Goal: Navigation & Orientation: Find specific page/section

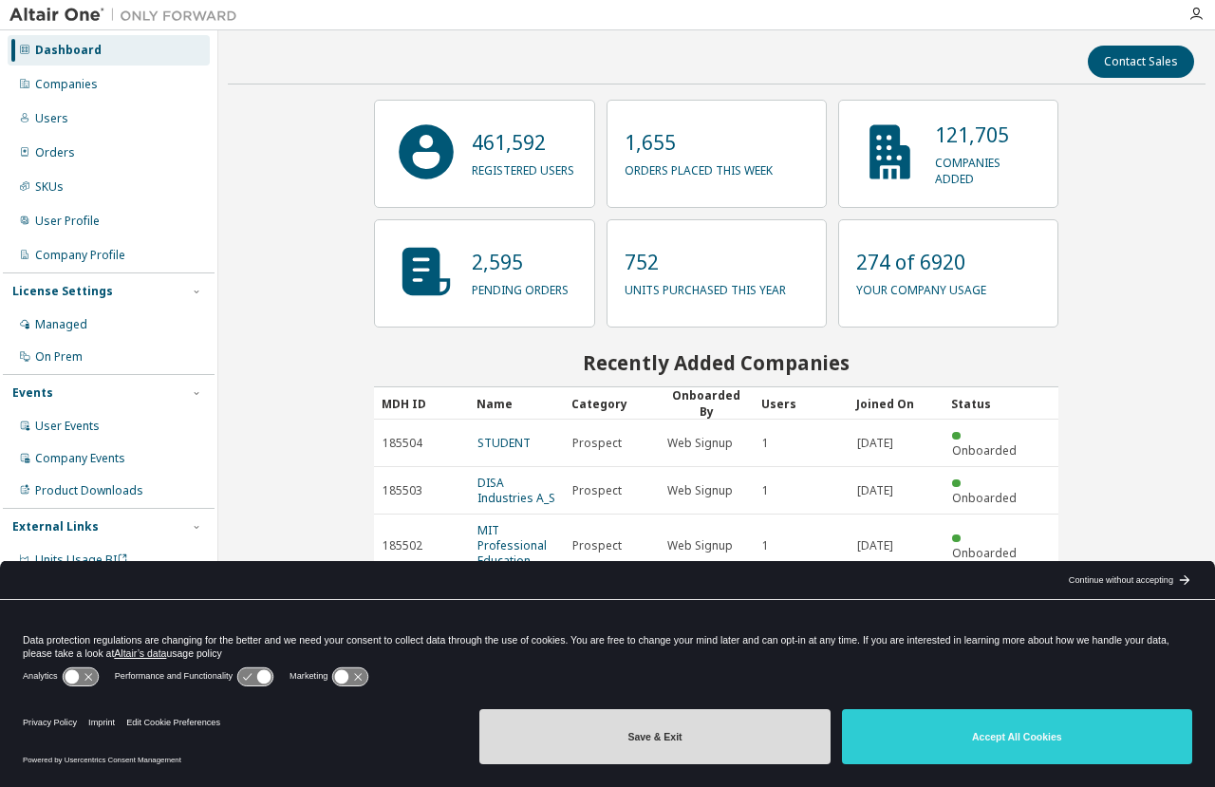
click at [545, 745] on button "Save & Exit" at bounding box center [654, 736] width 350 height 55
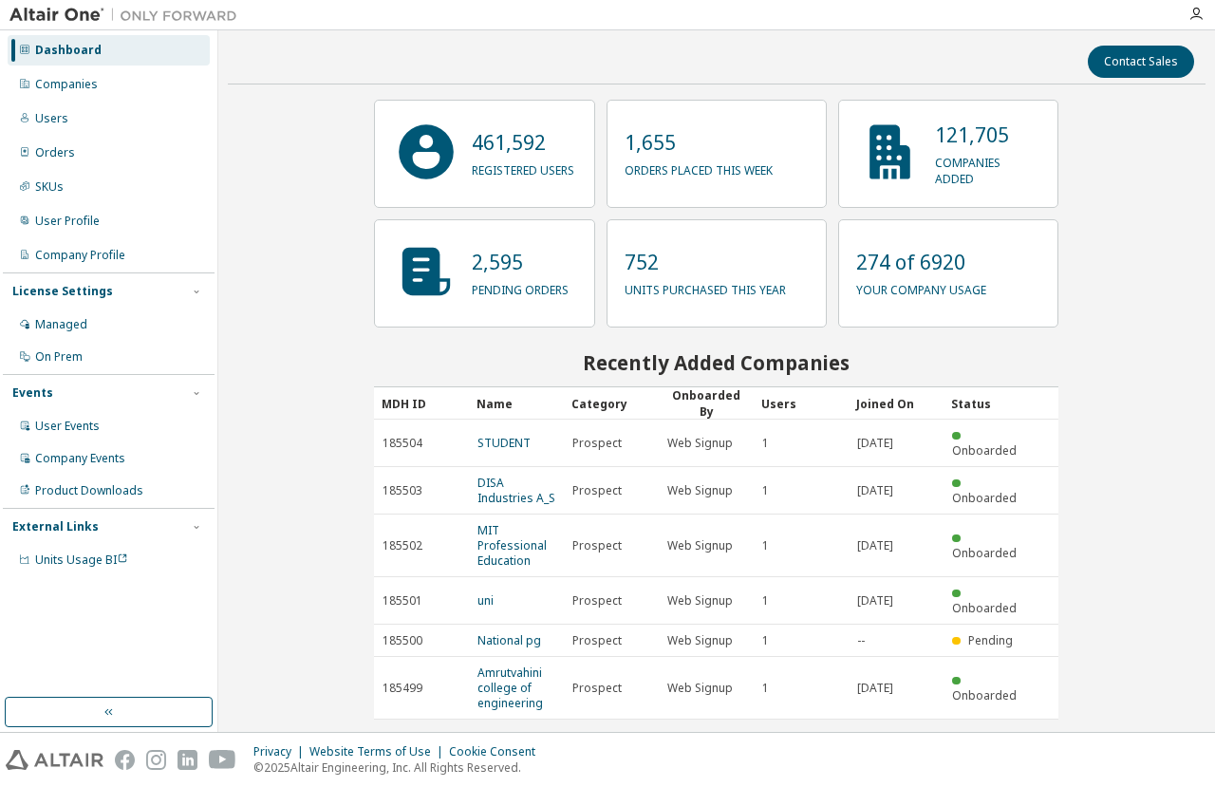
click at [220, 16] on img at bounding box center [127, 15] width 237 height 19
click at [47, 84] on div "Companies" at bounding box center [66, 84] width 63 height 15
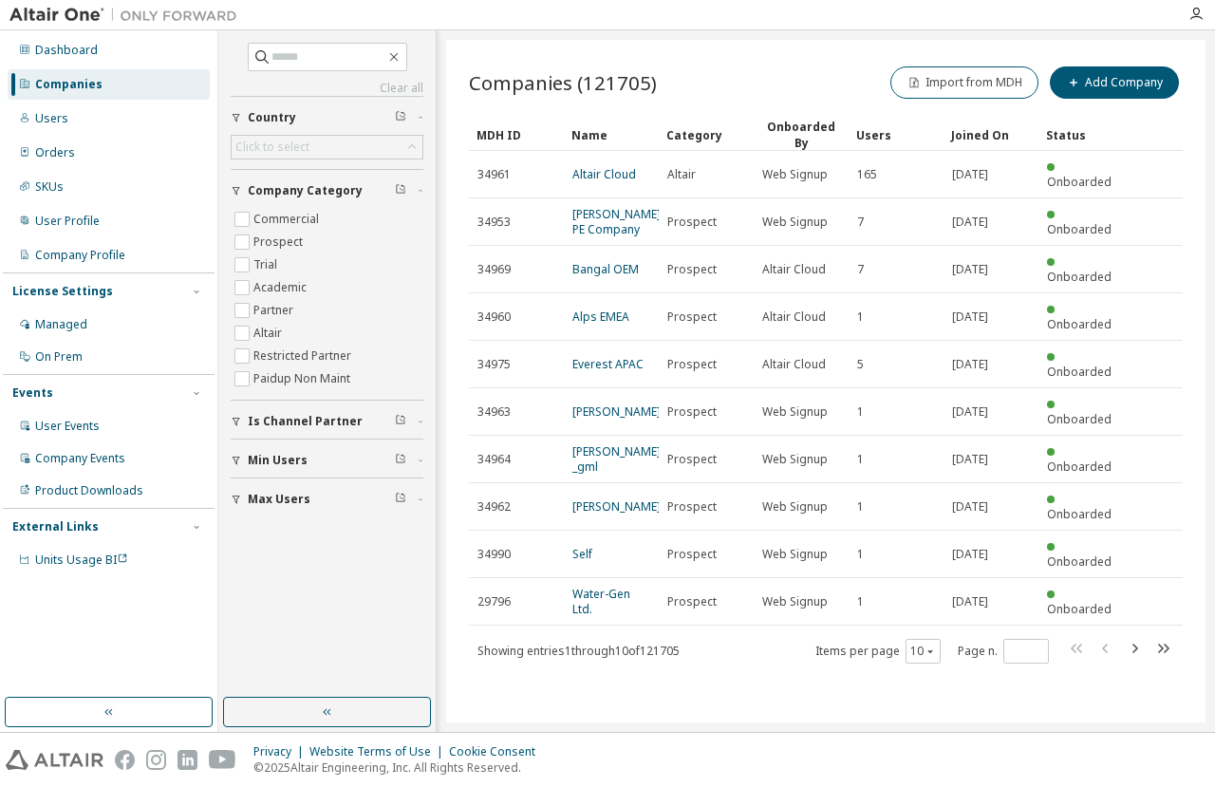
click at [70, 16] on img at bounding box center [127, 15] width 237 height 19
click at [1197, 20] on icon "button" at bounding box center [1195, 14] width 15 height 15
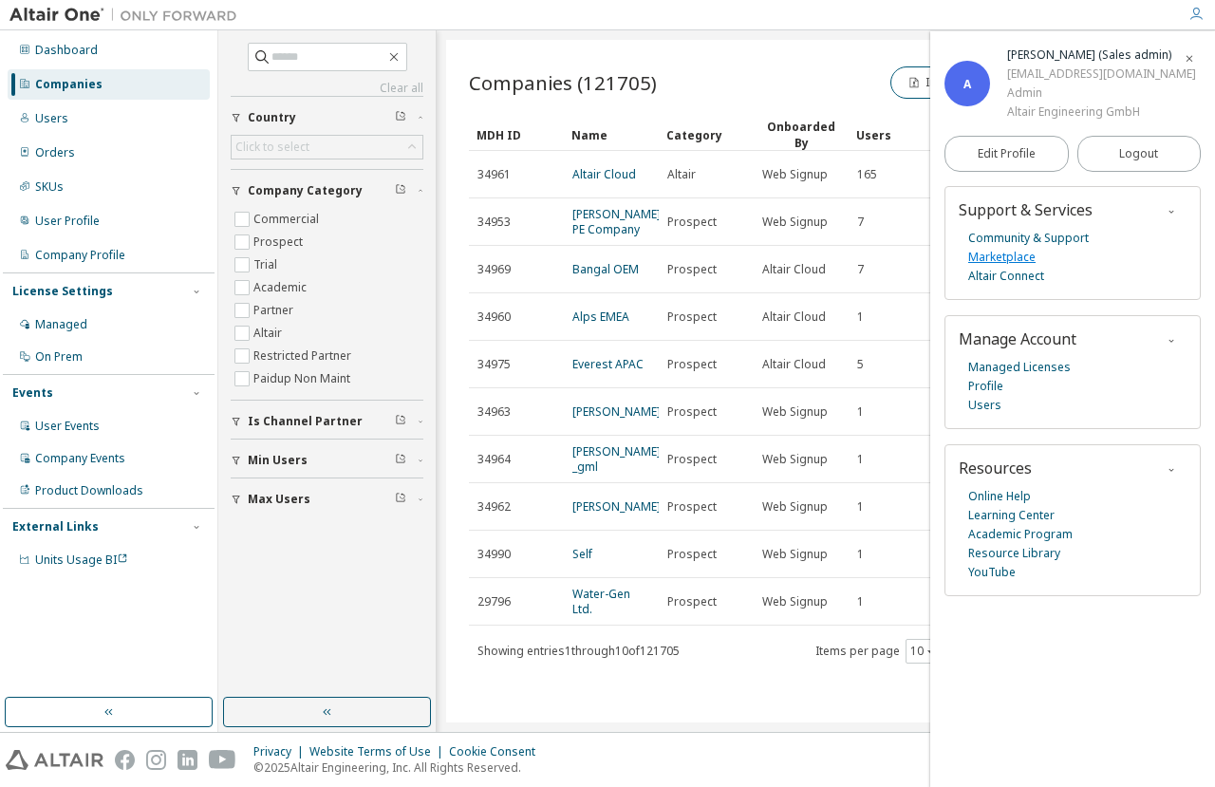
click at [1010, 256] on link "Marketplace" at bounding box center [1001, 257] width 67 height 19
